Goal: Find specific page/section: Find specific page/section

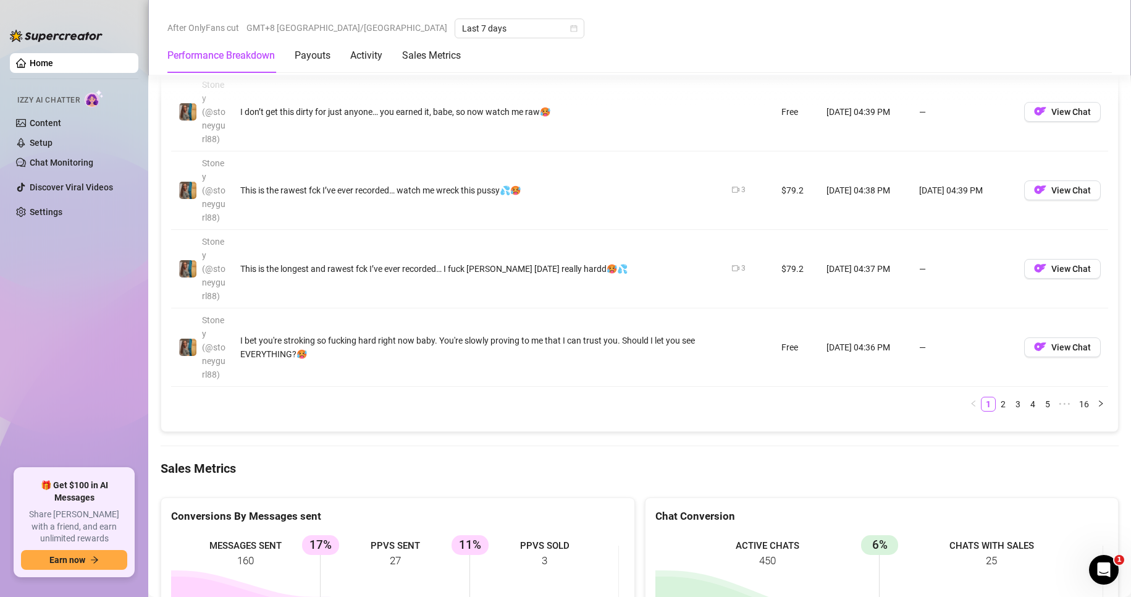
scroll to position [1792, 0]
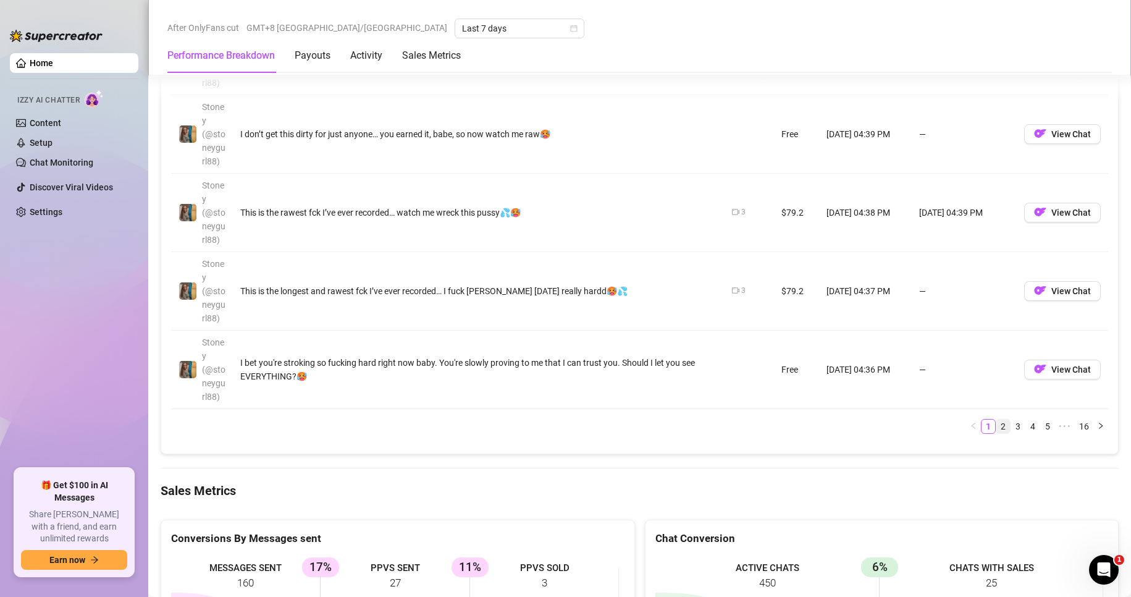
click at [999, 433] on link "2" at bounding box center [1004, 427] width 14 height 14
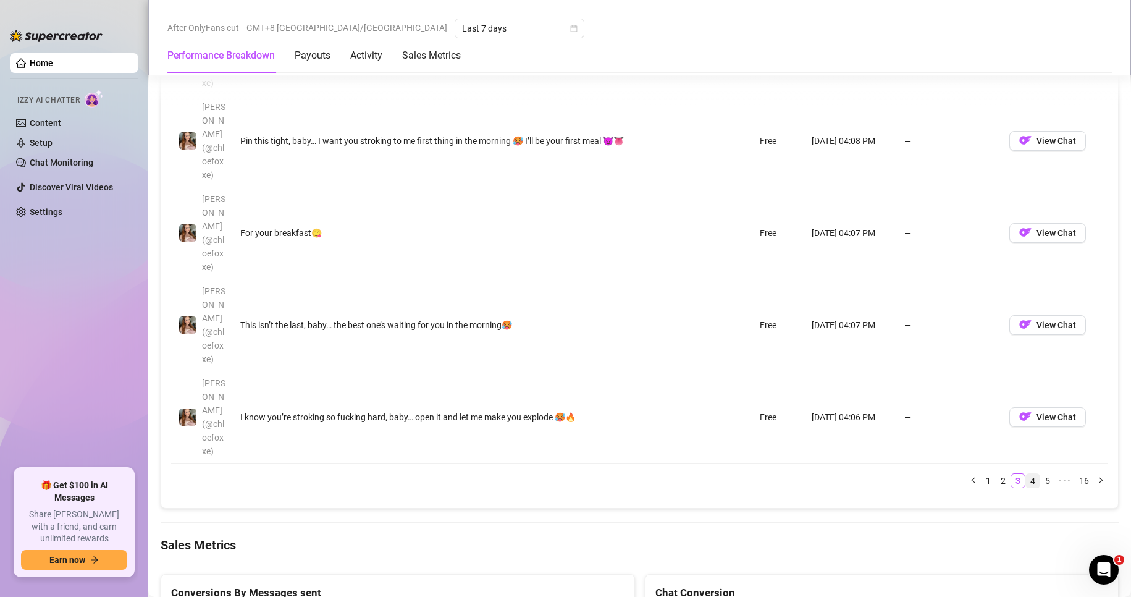
click at [1026, 474] on link "4" at bounding box center [1033, 481] width 14 height 14
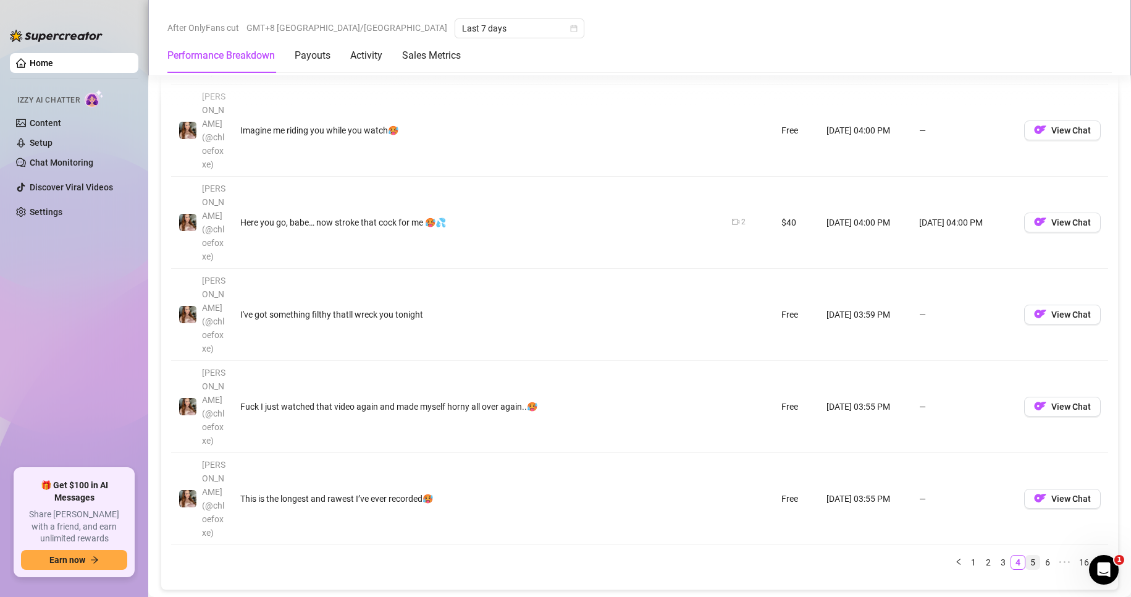
click at [1026, 555] on link "5" at bounding box center [1033, 562] width 14 height 14
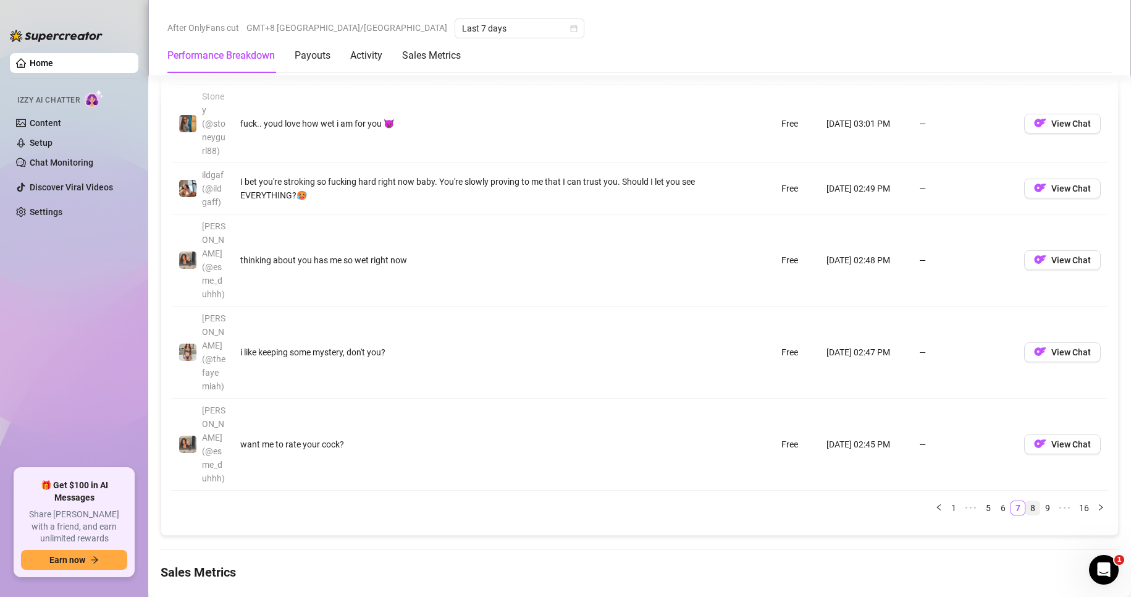
click at [1026, 501] on link "8" at bounding box center [1033, 508] width 14 height 14
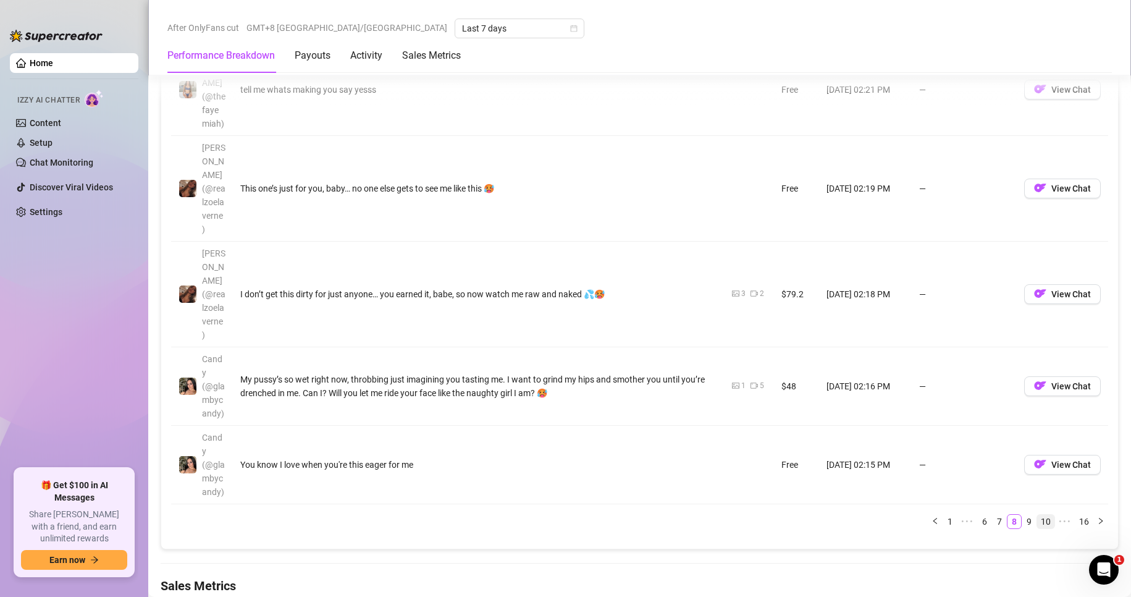
click at [1037, 514] on li "10" at bounding box center [1046, 521] width 19 height 15
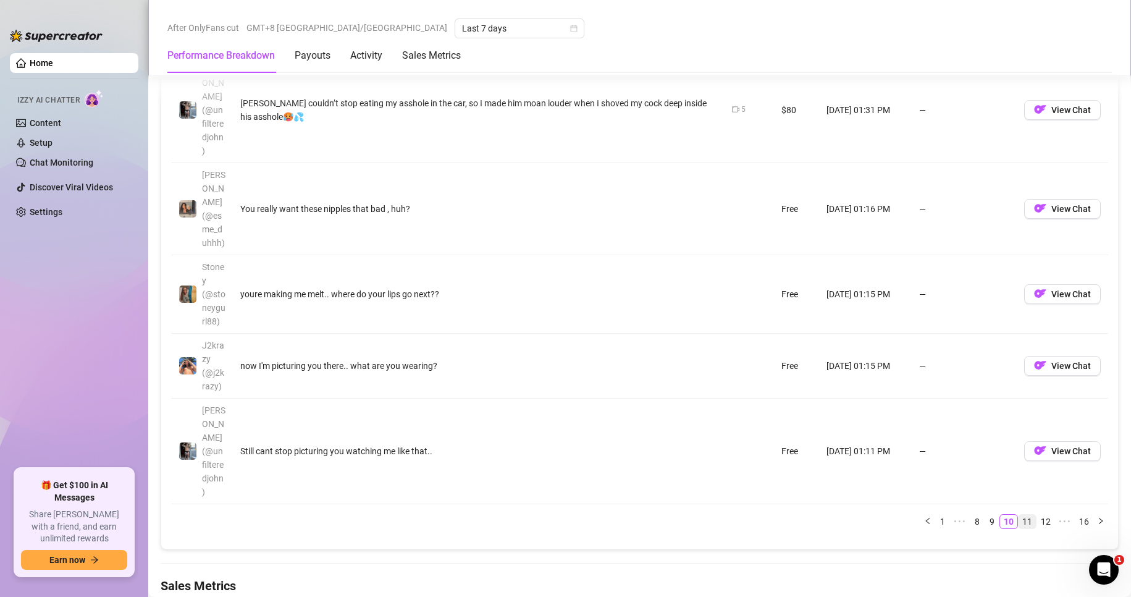
click at [1023, 515] on link "11" at bounding box center [1027, 522] width 17 height 14
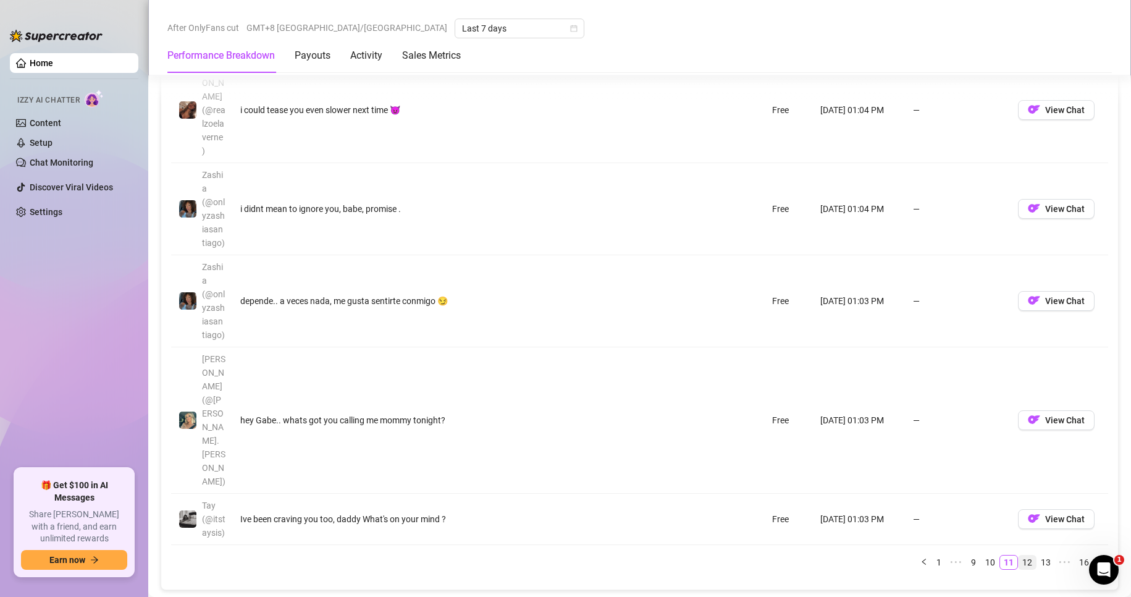
click at [1023, 555] on link "12" at bounding box center [1027, 562] width 17 height 14
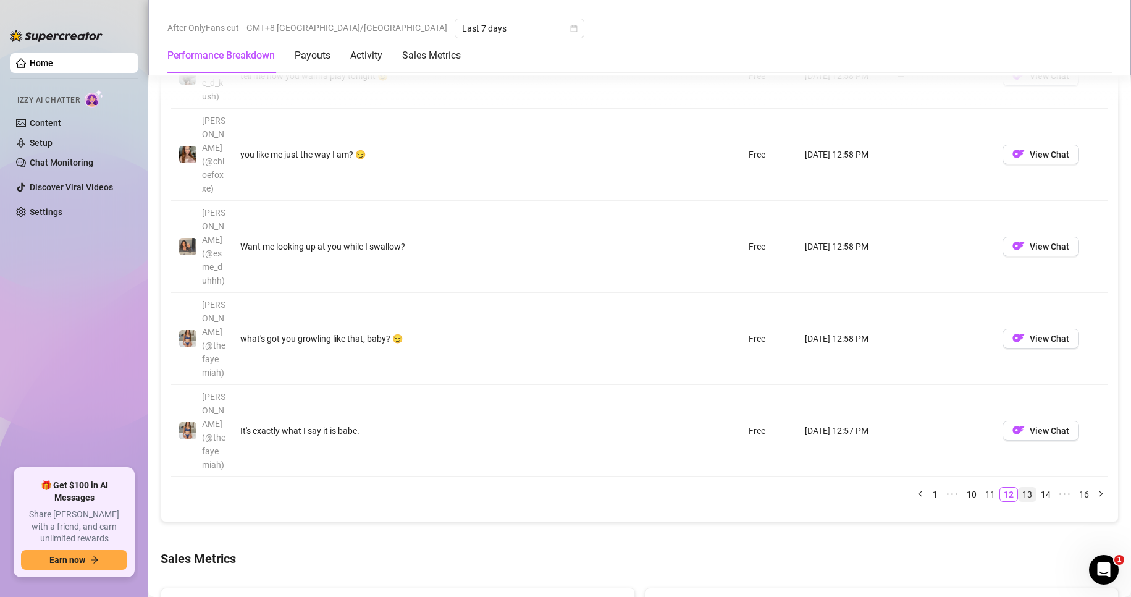
click at [1019, 488] on link "13" at bounding box center [1027, 495] width 17 height 14
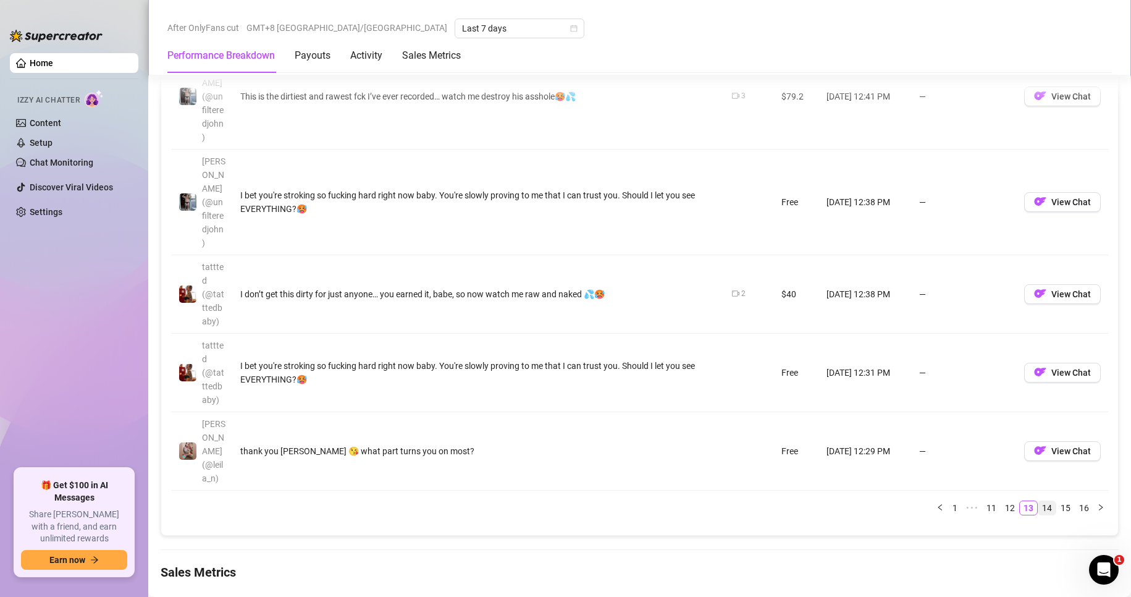
click at [1039, 501] on link "14" at bounding box center [1047, 508] width 17 height 14
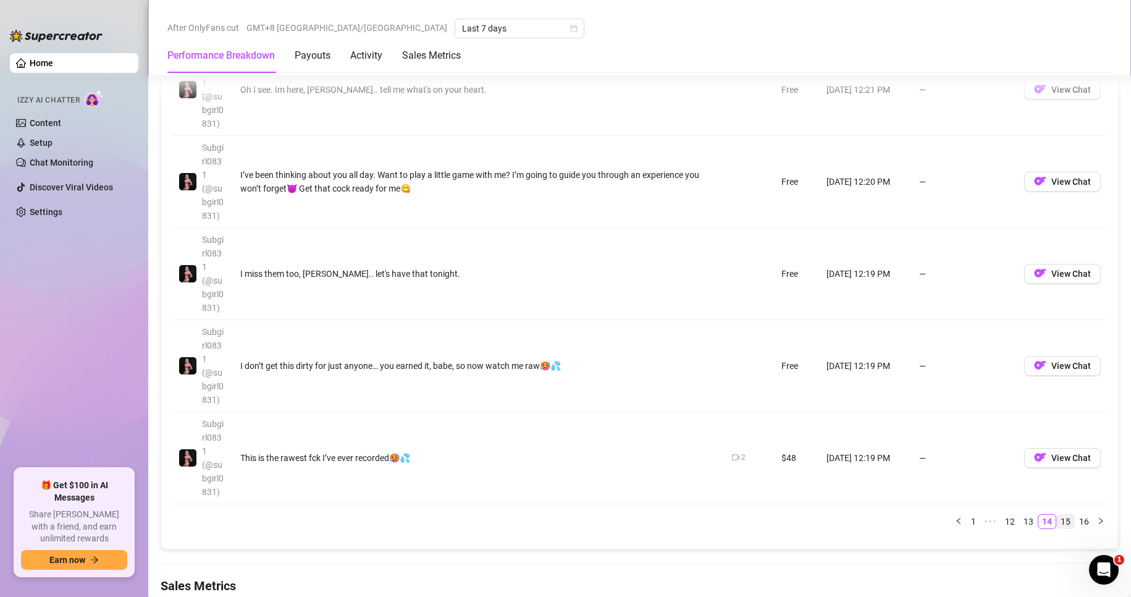
click at [1057, 515] on link "15" at bounding box center [1065, 522] width 17 height 14
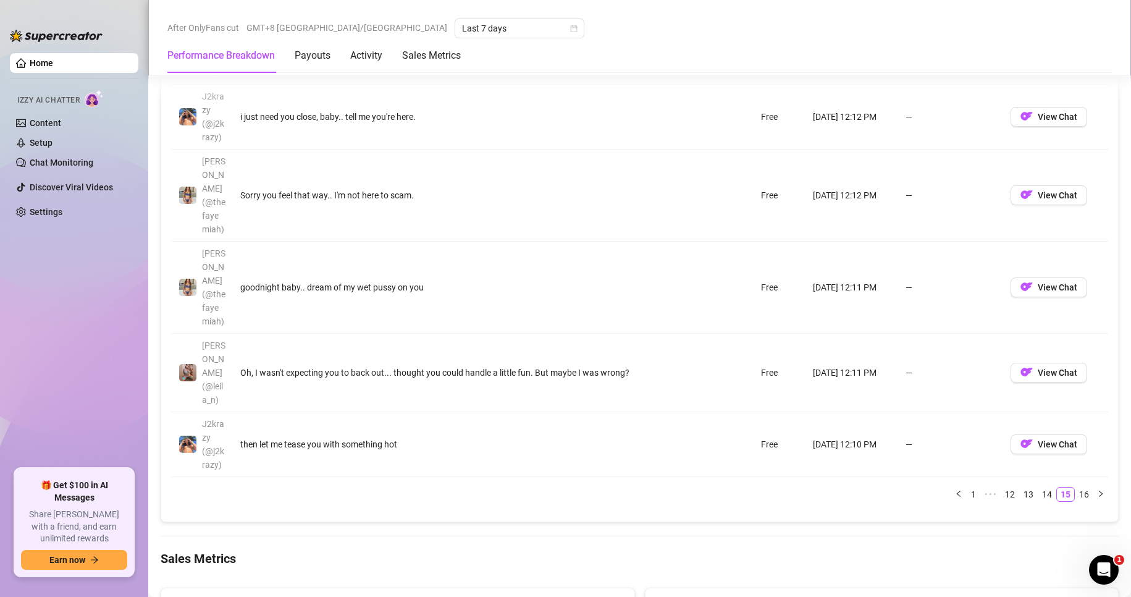
click at [1076, 488] on link "16" at bounding box center [1084, 495] width 17 height 14
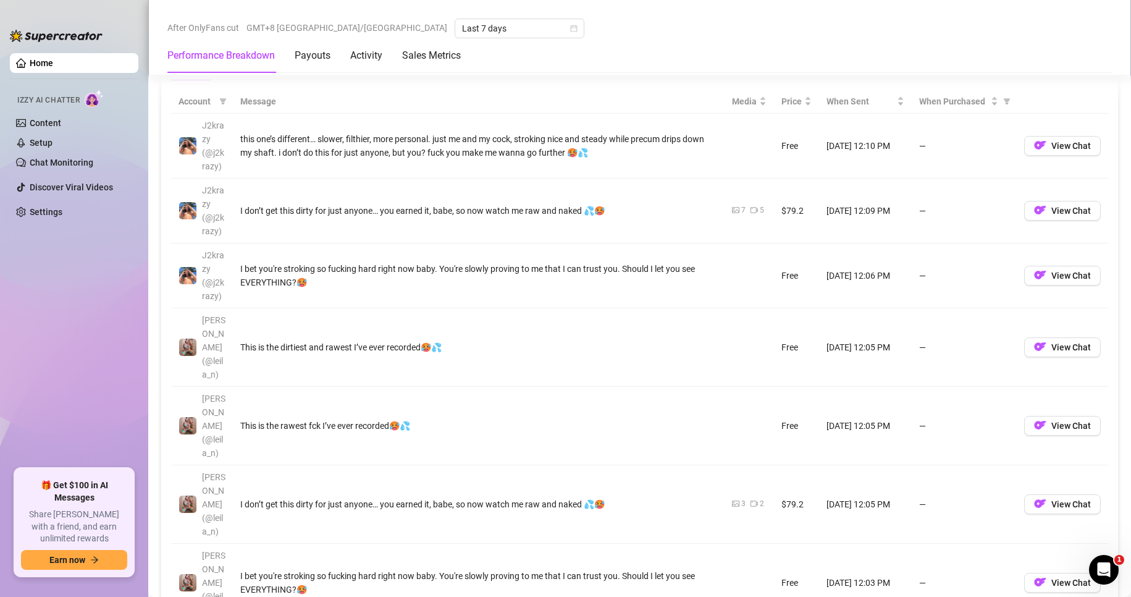
scroll to position [1545, 0]
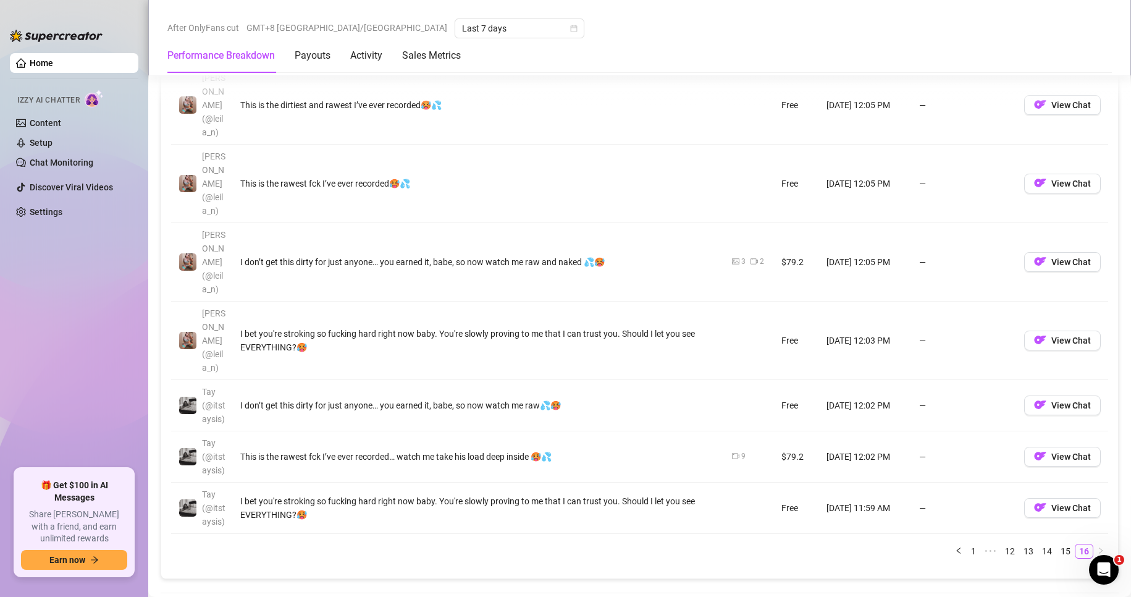
click at [967, 544] on link "1" at bounding box center [974, 551] width 14 height 14
click at [962, 431] on td "—" at bounding box center [964, 405] width 105 height 51
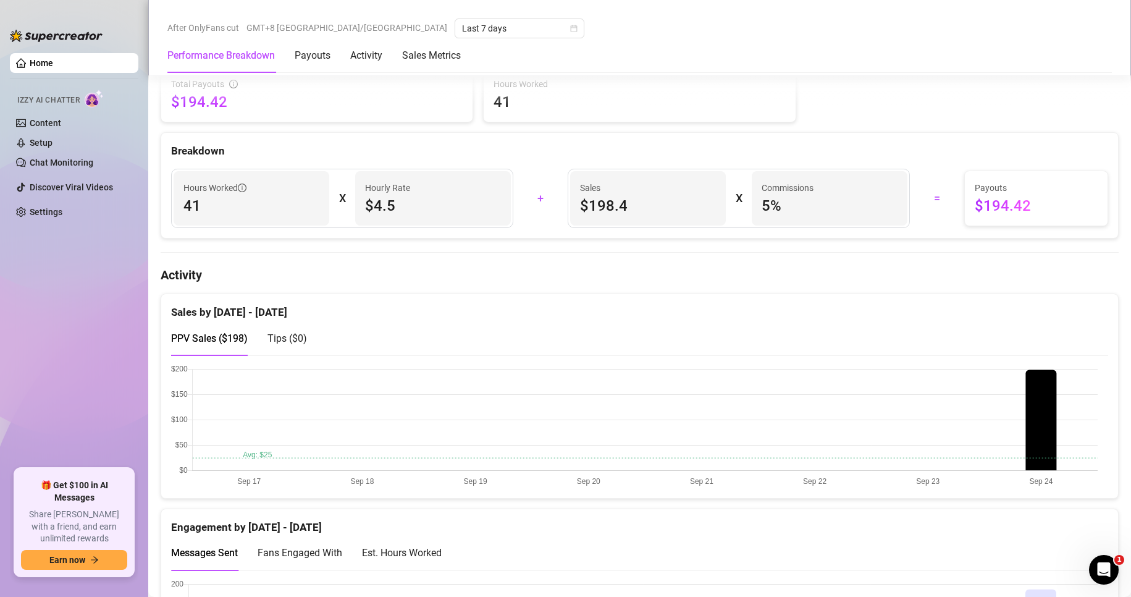
scroll to position [556, 0]
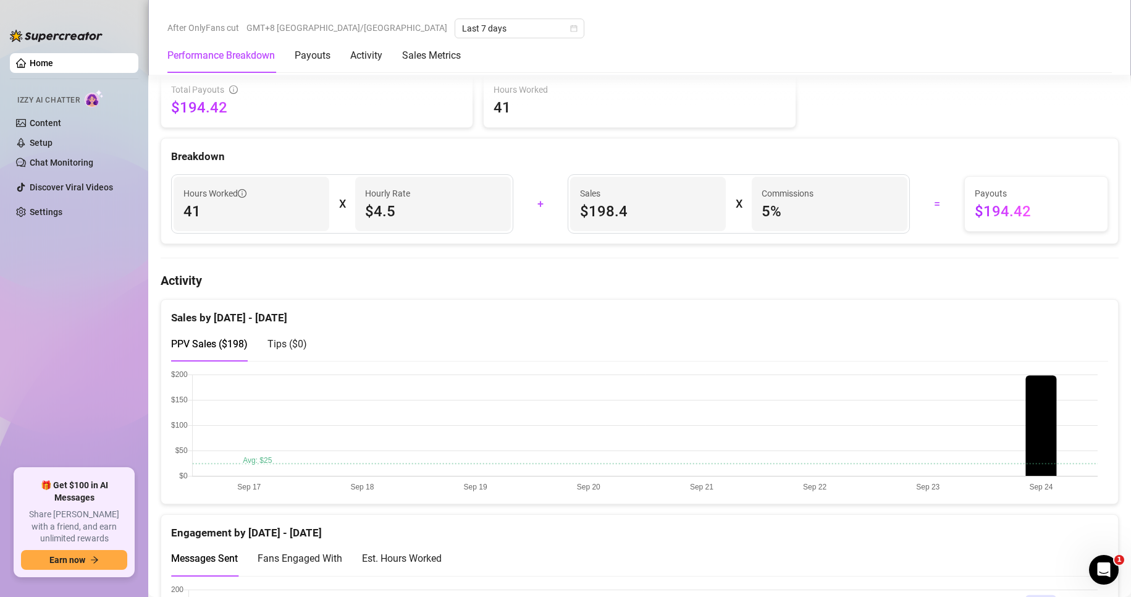
click at [473, 356] on div "PPV Sales ( $198 ) Tips ( $0 )" at bounding box center [639, 343] width 937 height 35
